Goal: Find specific page/section: Find specific page/section

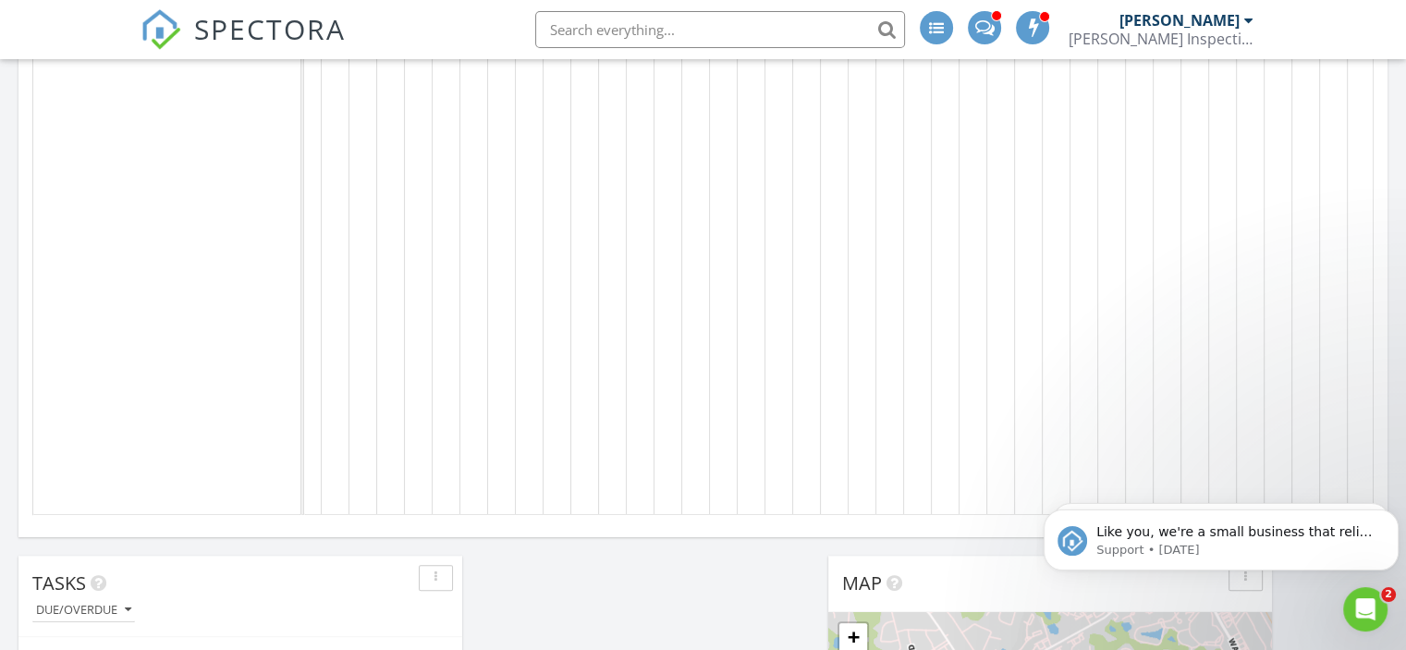
scroll to position [0, 850]
drag, startPoint x: 862, startPoint y: 508, endPoint x: 265, endPoint y: 12, distance: 775.8
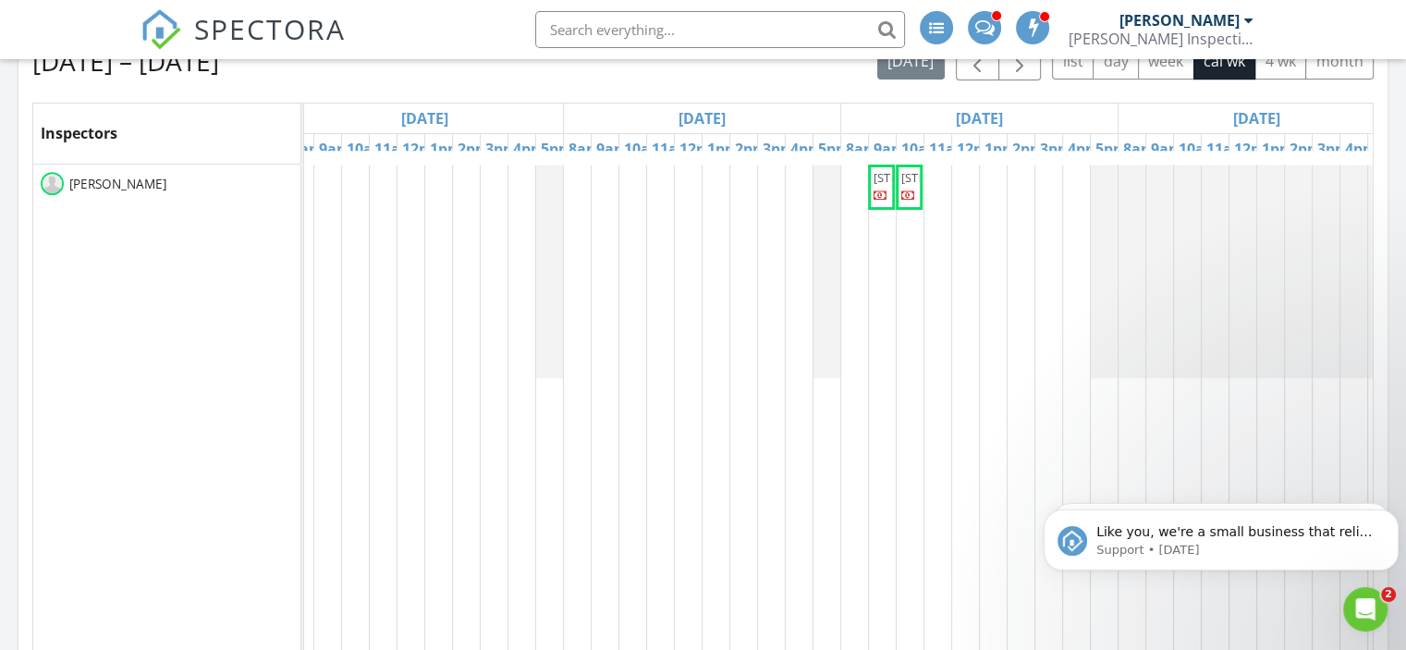
scroll to position [740, 0]
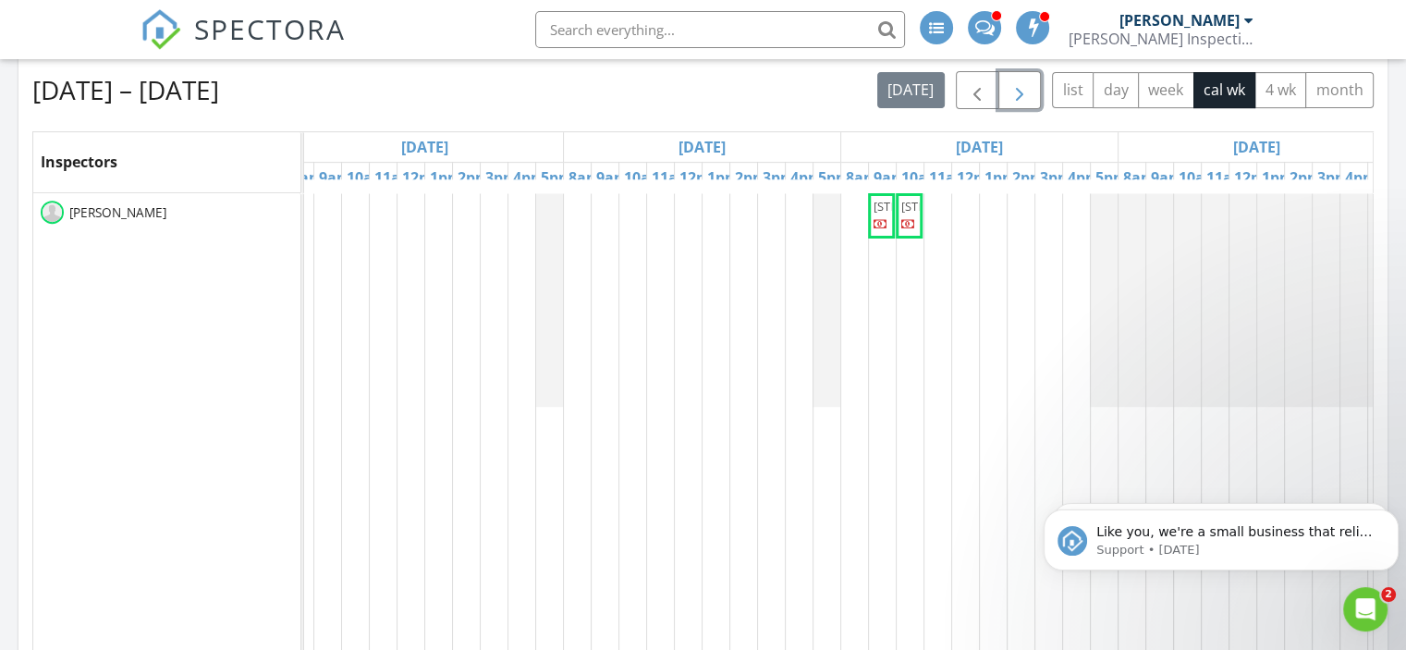
click at [1026, 93] on span "button" at bounding box center [1020, 90] width 22 height 22
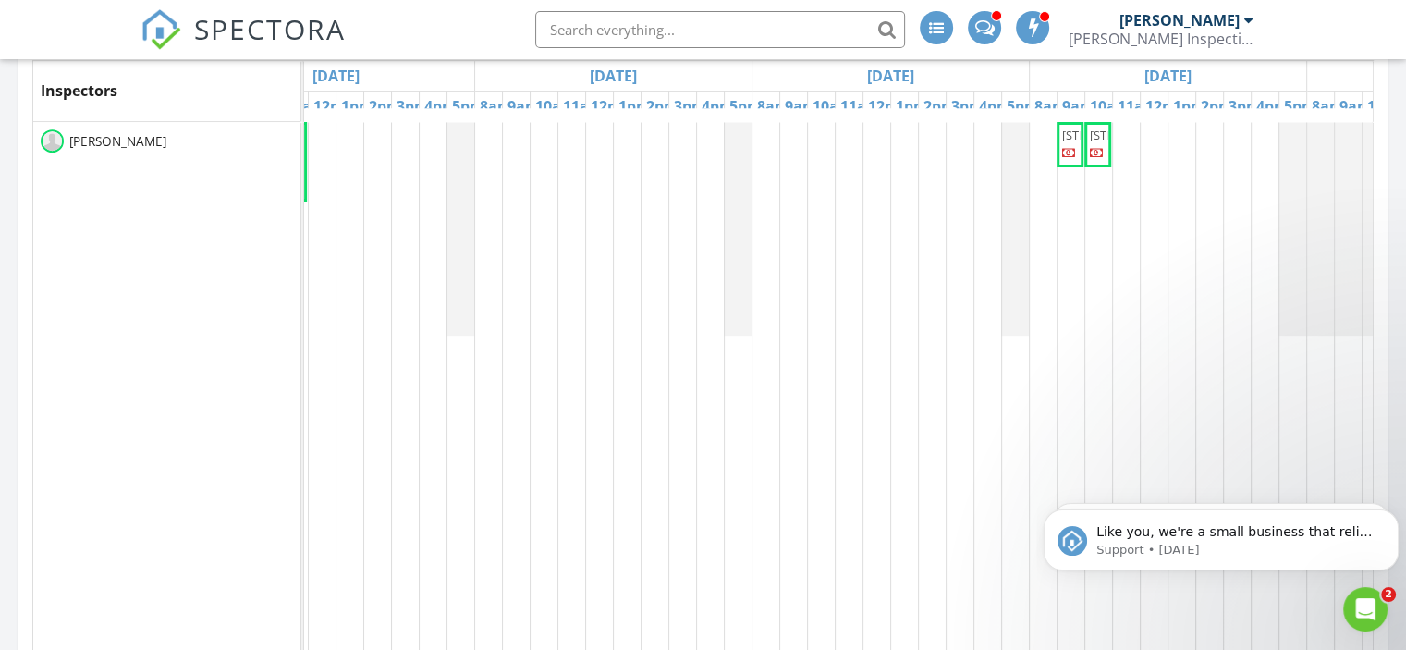
scroll to position [740, 0]
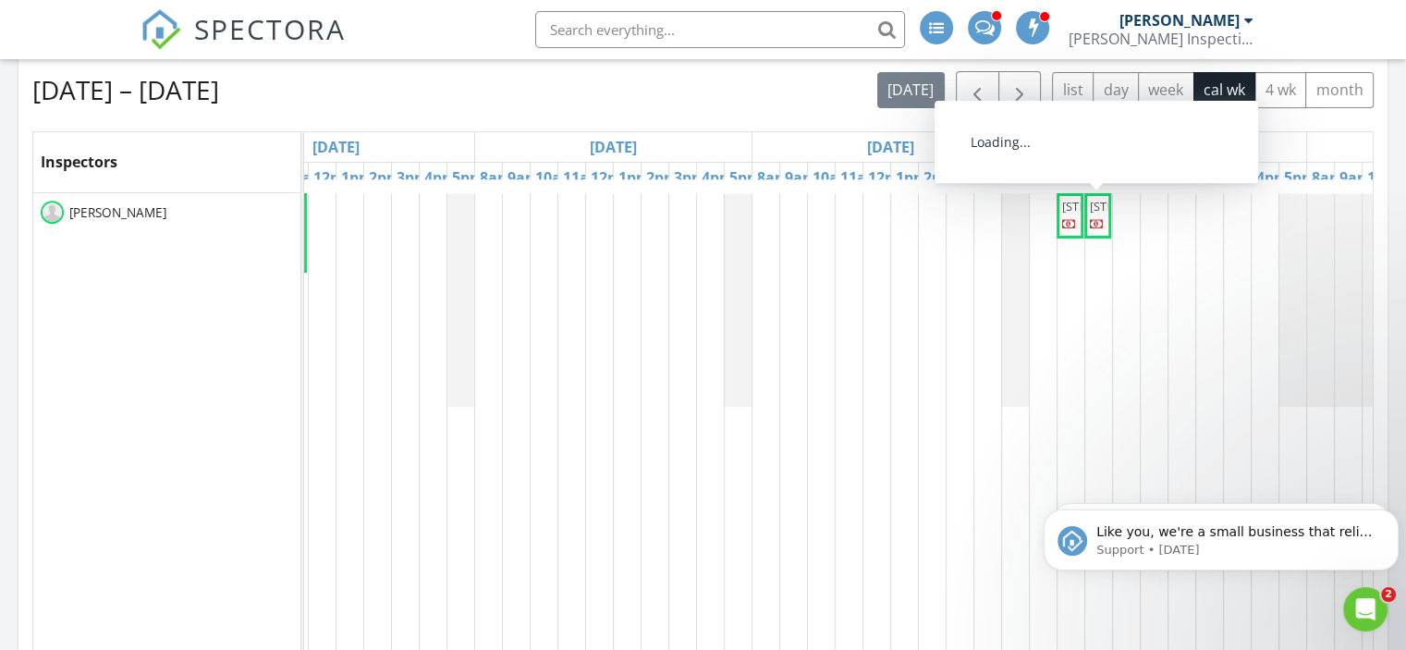
click at [1098, 214] on span "2676 Aston Dr. Lot 15 R 1, Augusta 30909" at bounding box center [1142, 206] width 104 height 17
